Goal: Task Accomplishment & Management: Use online tool/utility

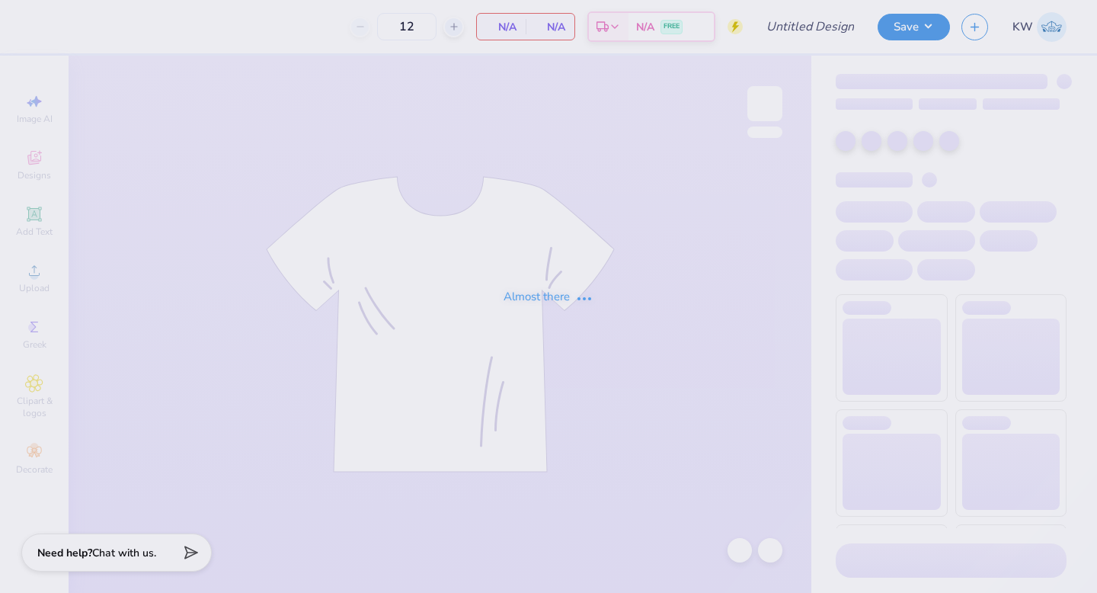
type input "Fall Philo Proof"
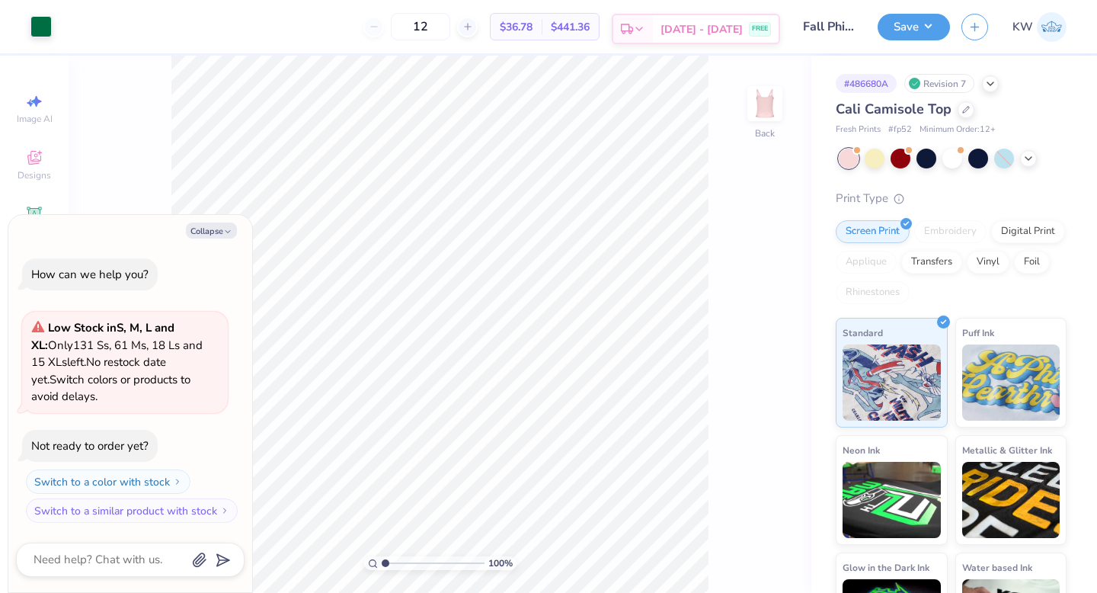
click at [645, 29] on icon at bounding box center [639, 29] width 12 height 12
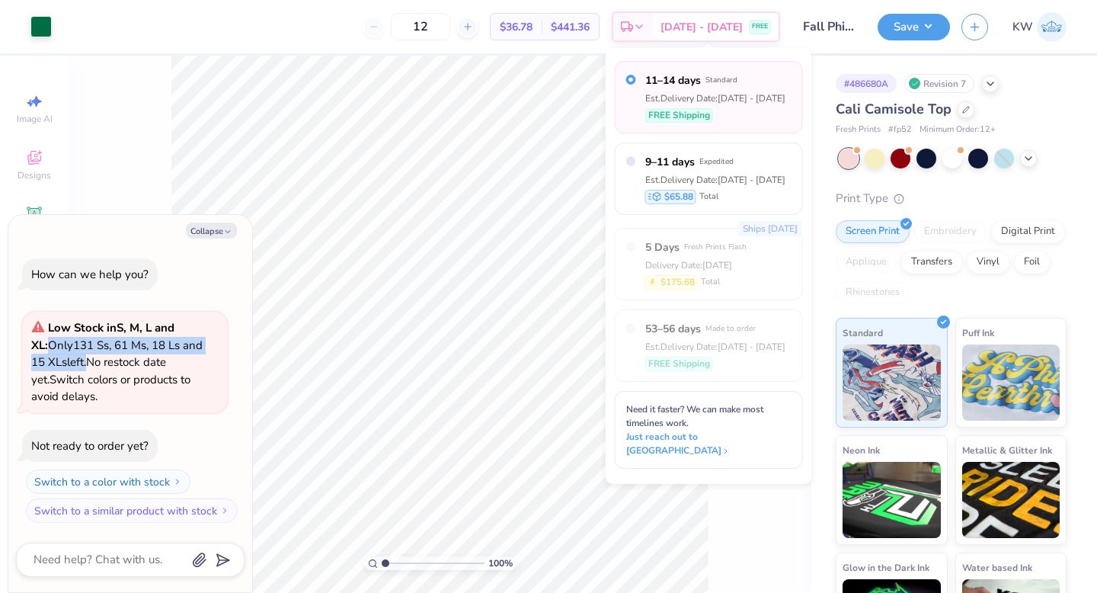
drag, startPoint x: 52, startPoint y: 344, endPoint x: 88, endPoint y: 354, distance: 37.0
click at [88, 354] on div "Low Stock in S, M, L and XL : Only 131 Ss, 61 Ms, 18 Ls and 15 XLs left. No res…" at bounding box center [124, 362] width 187 height 86
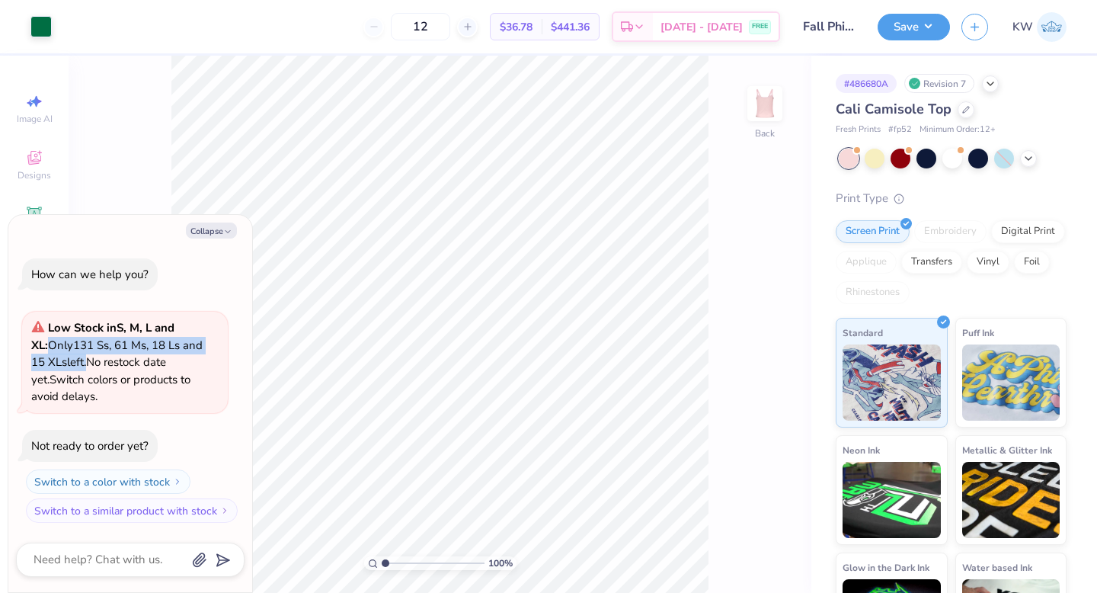
type textarea "x"
copy span "Only 131 Ss, 61 Ms, 18 Ls and 15 XLs left"
